Goal: Transaction & Acquisition: Download file/media

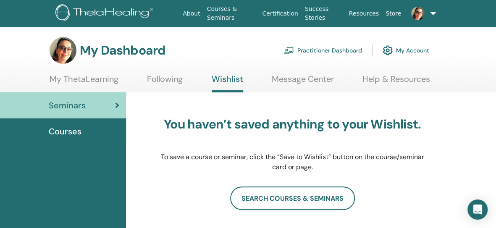
click at [100, 83] on link "My ThetaLearning" at bounding box center [84, 82] width 69 height 16
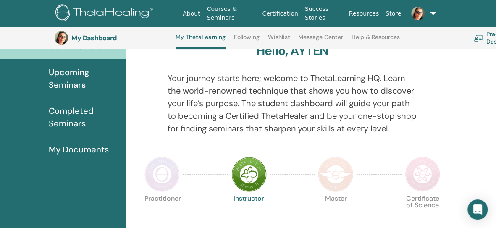
scroll to position [84, 0]
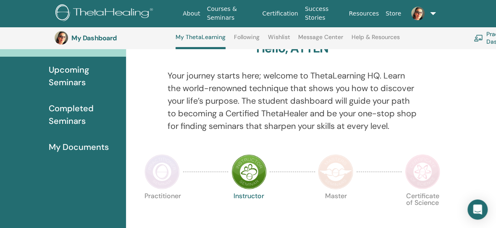
click at [92, 146] on span "My Documents" at bounding box center [79, 147] width 60 height 13
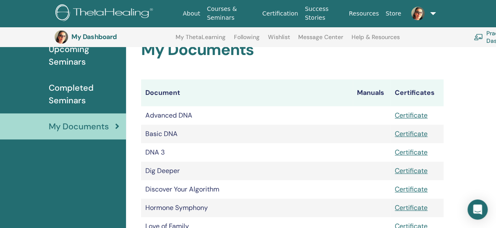
scroll to position [105, 0]
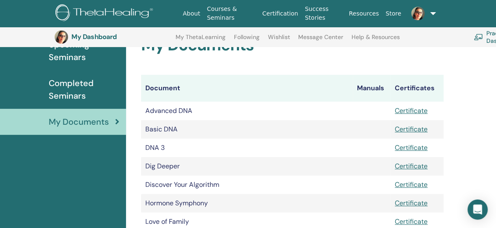
click at [167, 130] on td "Basic DNA" at bounding box center [246, 129] width 211 height 18
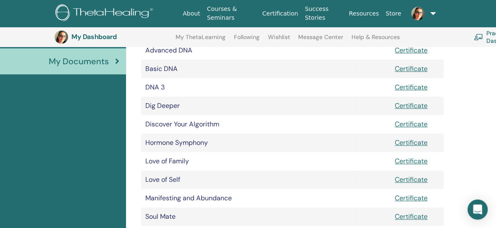
scroll to position [165, 0]
click at [415, 69] on link "Certificate" at bounding box center [410, 68] width 33 height 9
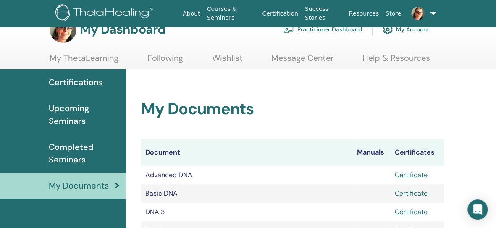
scroll to position [0, 0]
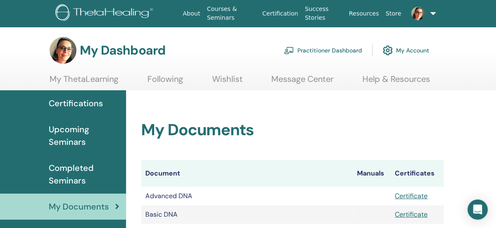
click at [58, 172] on span "Completed Seminars" at bounding box center [84, 174] width 70 height 25
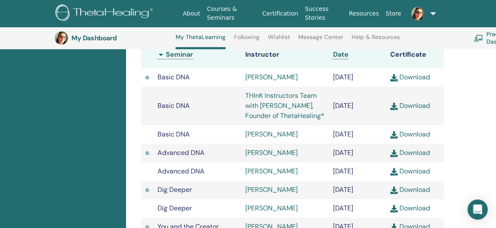
scroll to position [286, 0]
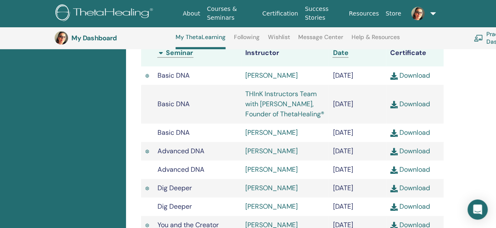
click at [419, 103] on link "Download" at bounding box center [410, 103] width 40 height 9
